Goal: Task Accomplishment & Management: Complete application form

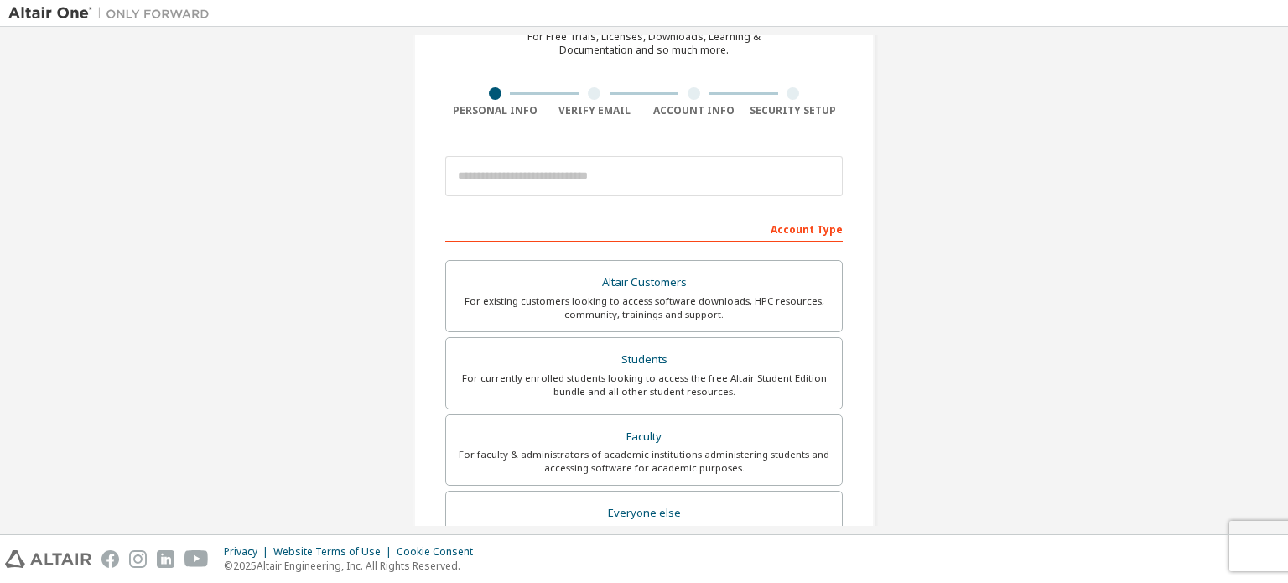
scroll to position [87, 0]
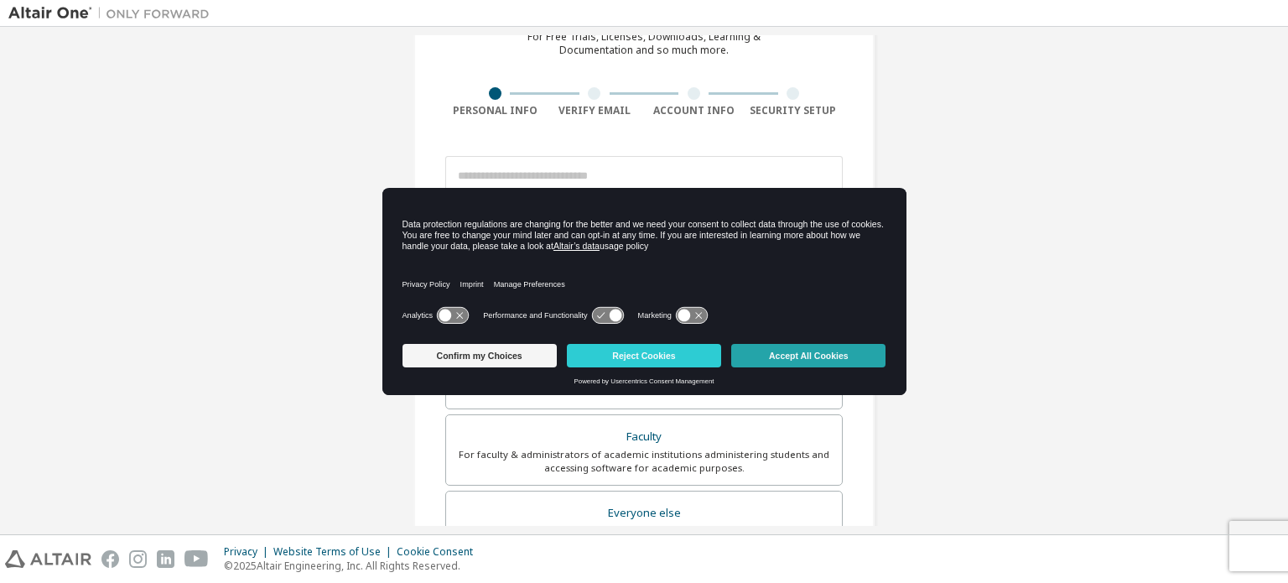
click at [789, 355] on button "Accept All Cookies" at bounding box center [808, 355] width 154 height 23
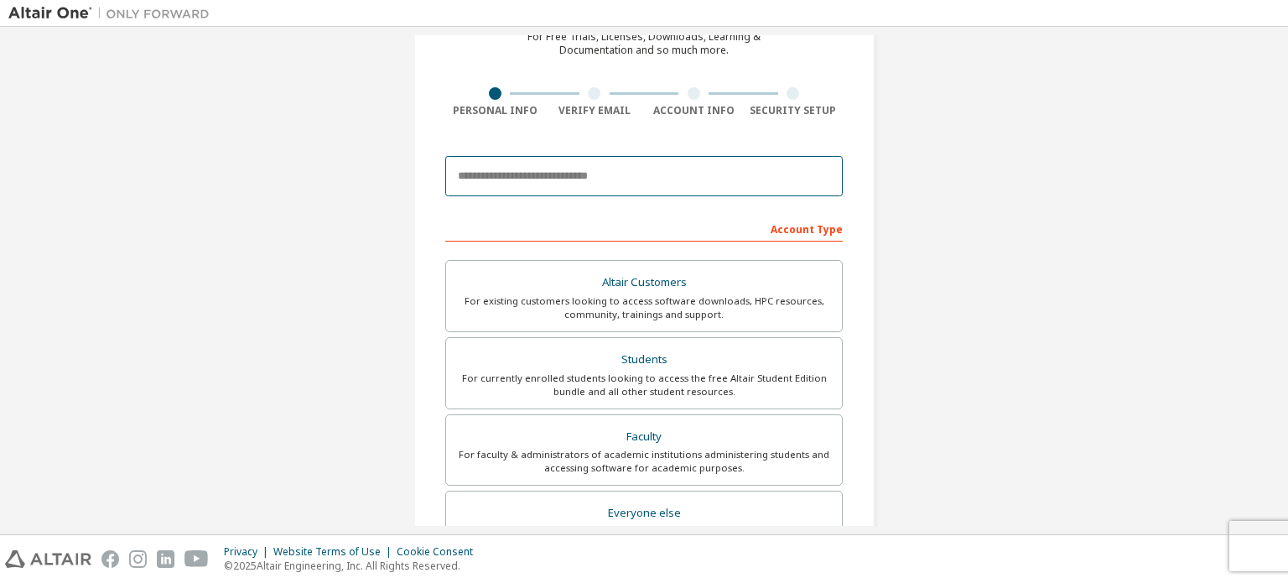
click at [528, 171] on input "email" at bounding box center [643, 176] width 397 height 40
type input "**********"
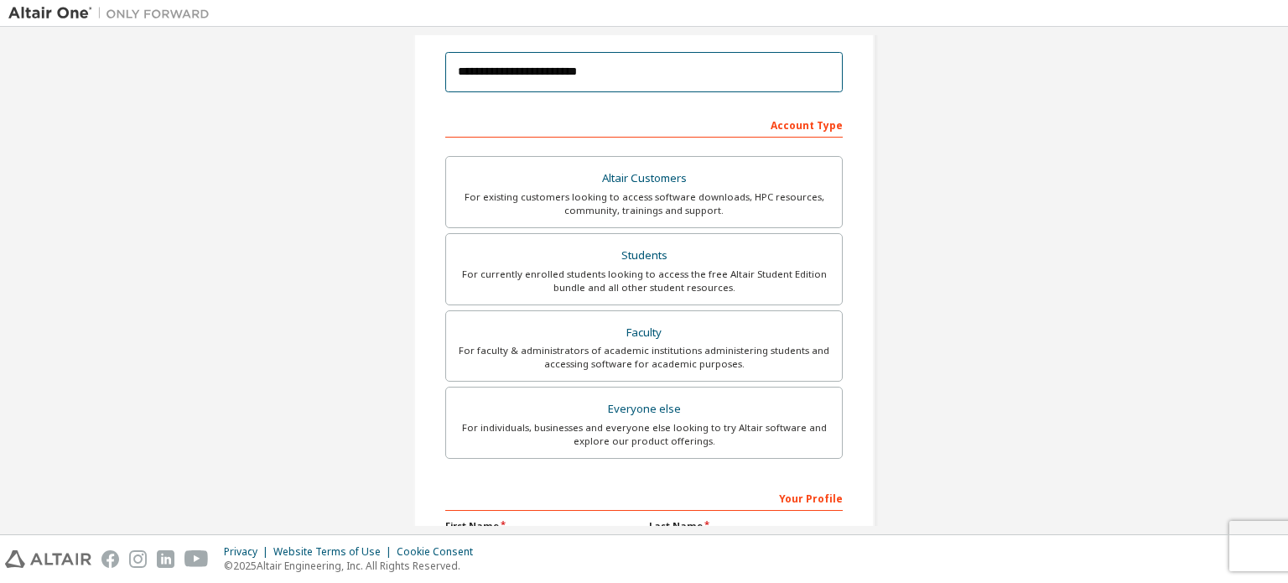
scroll to position [191, 0]
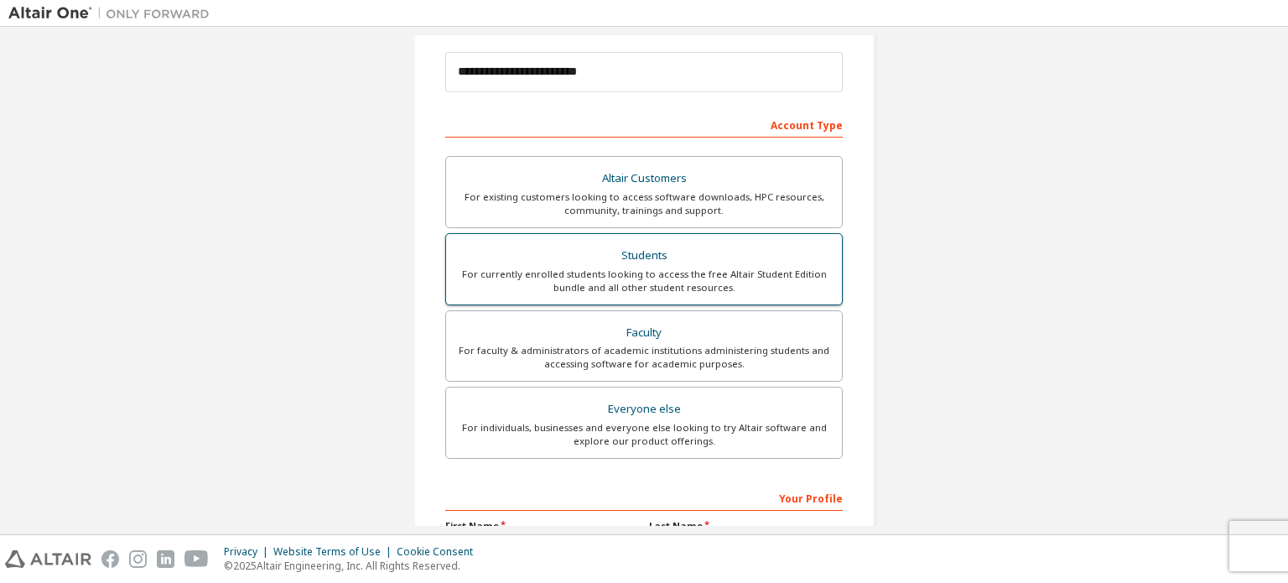
click at [567, 274] on div "For currently enrolled students looking to access the free Altair Student Editi…" at bounding box center [644, 280] width 376 height 27
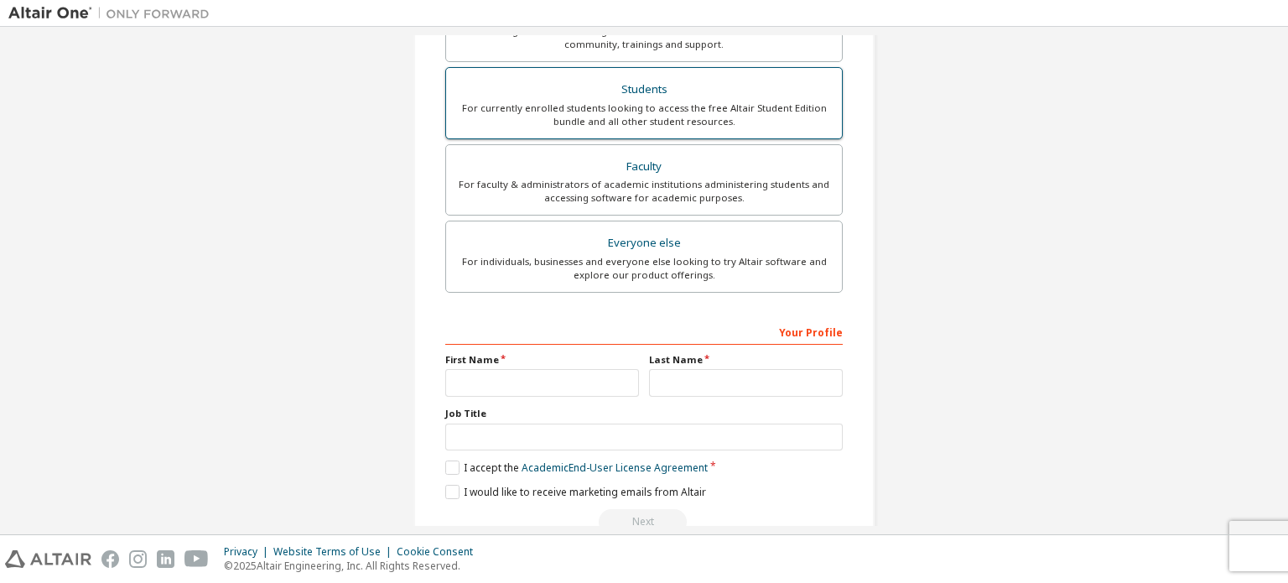
scroll to position [355, 0]
click at [500, 326] on div "Your Profile" at bounding box center [643, 332] width 397 height 27
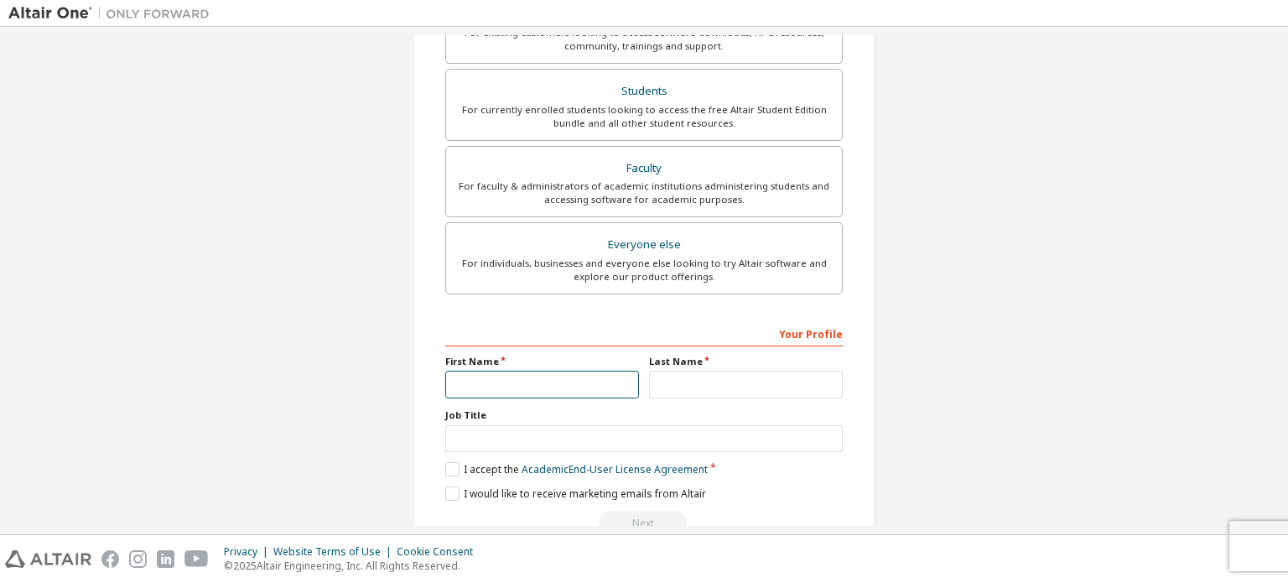
click at [488, 372] on input "text" at bounding box center [542, 384] width 194 height 28
type input "*****"
type input "**********"
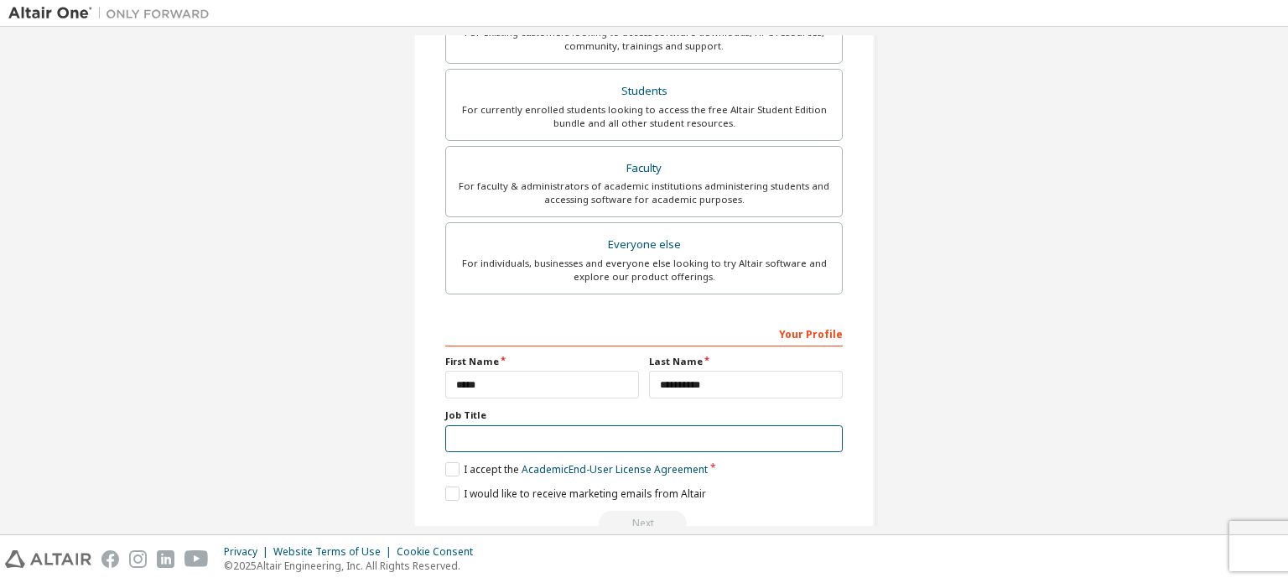
click at [526, 432] on input "text" at bounding box center [643, 439] width 397 height 28
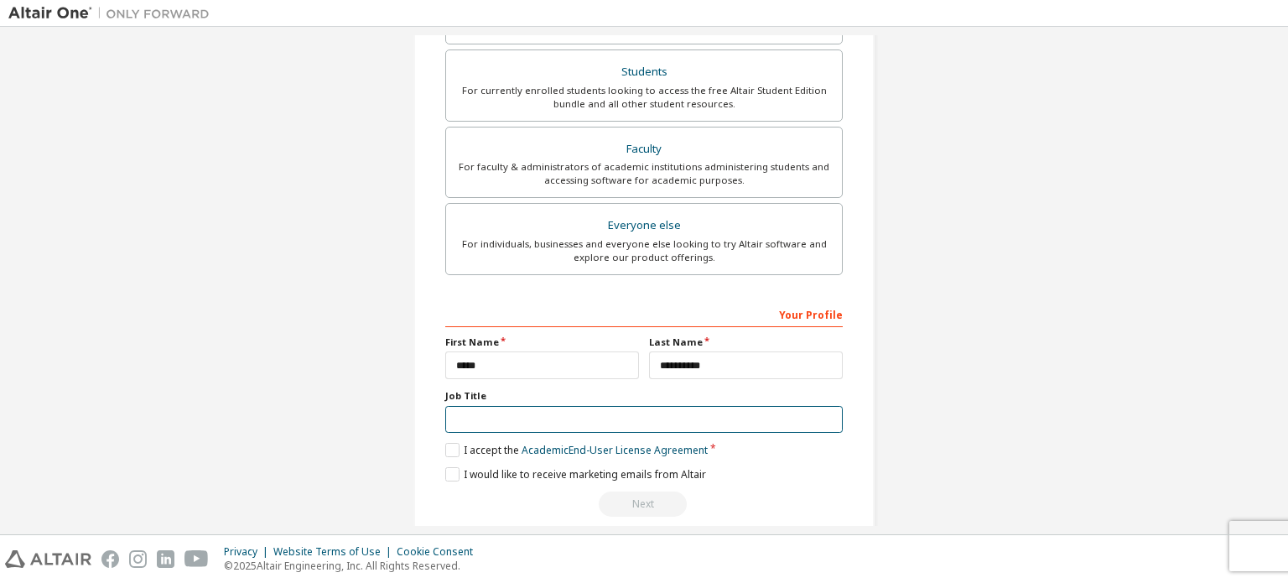
scroll to position [393, 0]
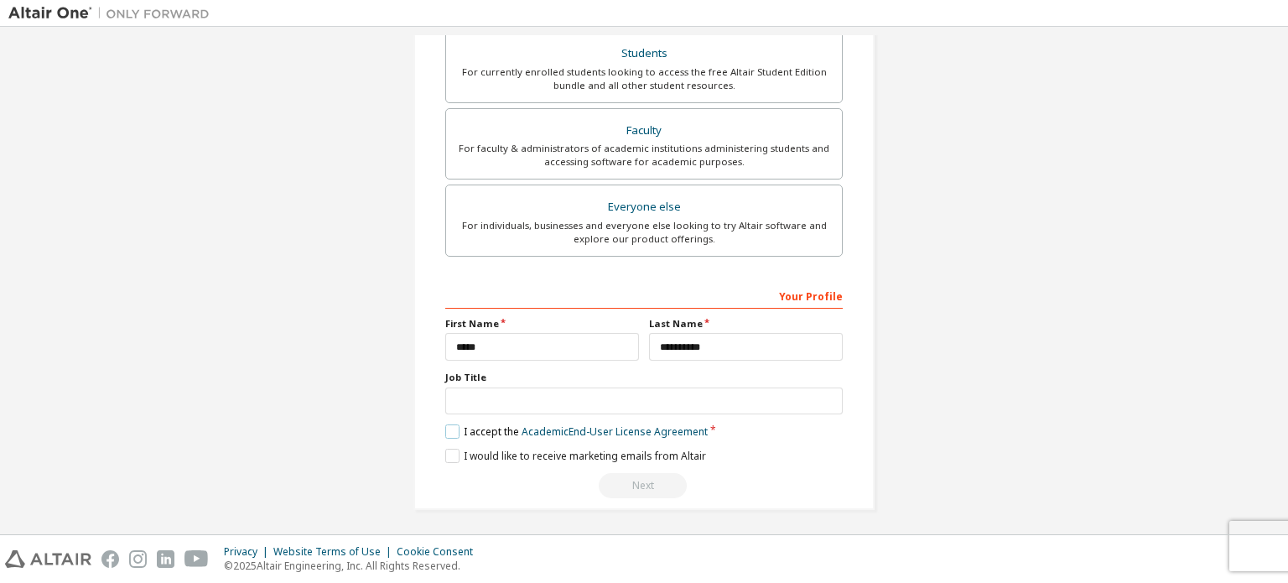
click at [447, 425] on label "I accept the Academic End-User License Agreement" at bounding box center [576, 431] width 262 height 14
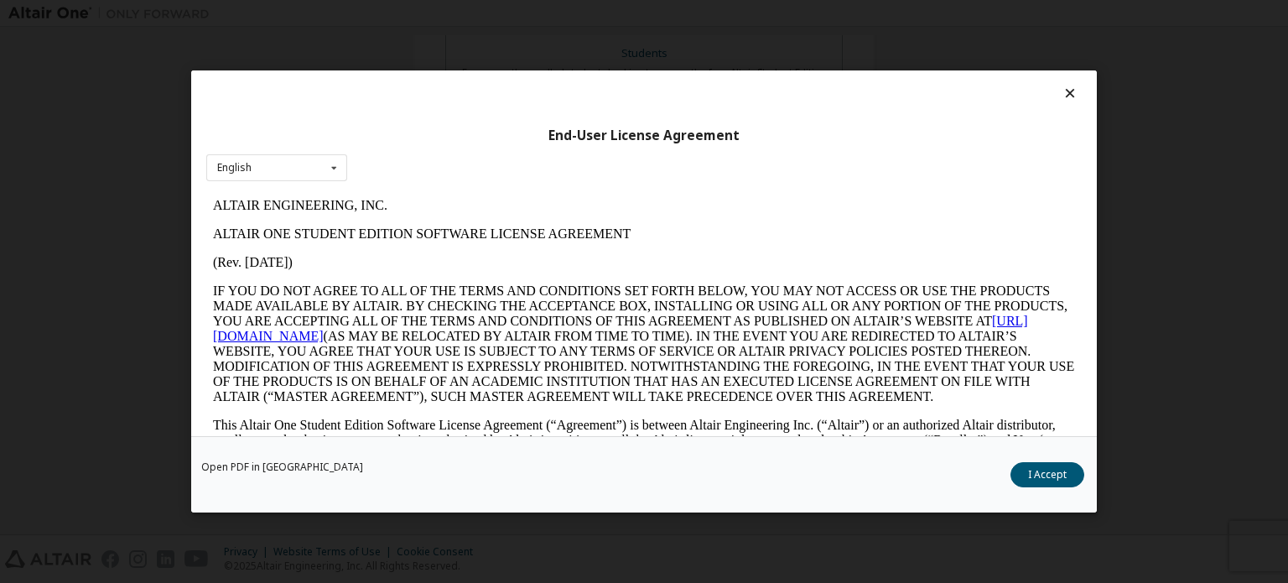
scroll to position [0, 0]
click at [1047, 481] on button "I Accept" at bounding box center [1047, 474] width 74 height 25
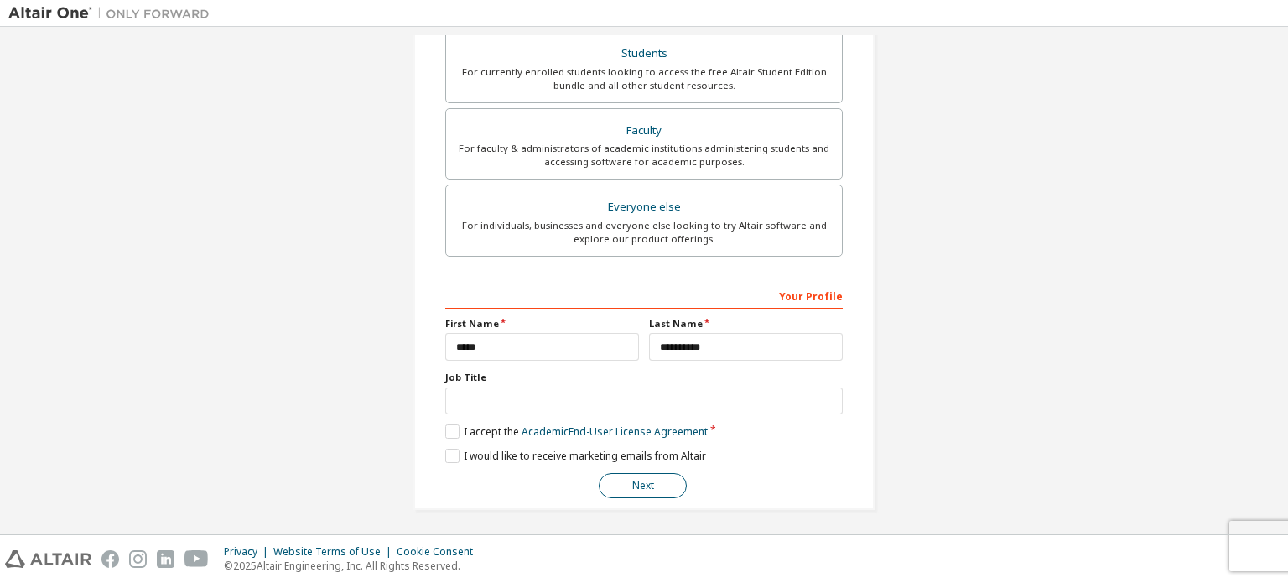
click at [602, 490] on button "Next" at bounding box center [642, 485] width 88 height 25
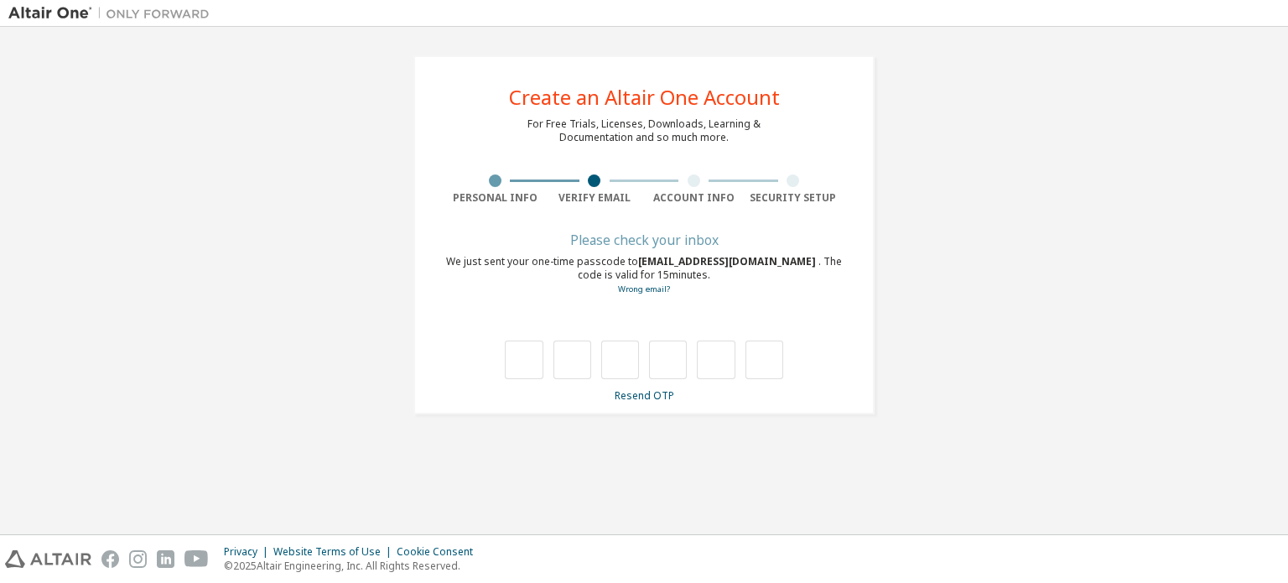
type input "*"
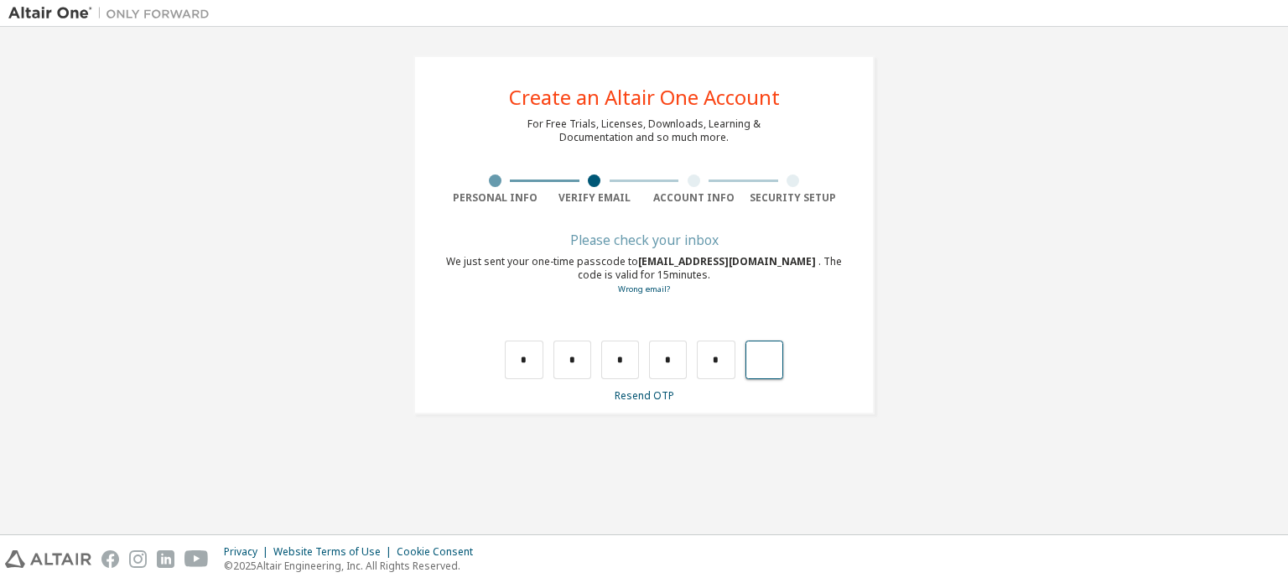
type input "*"
